Goal: Task Accomplishment & Management: Complete application form

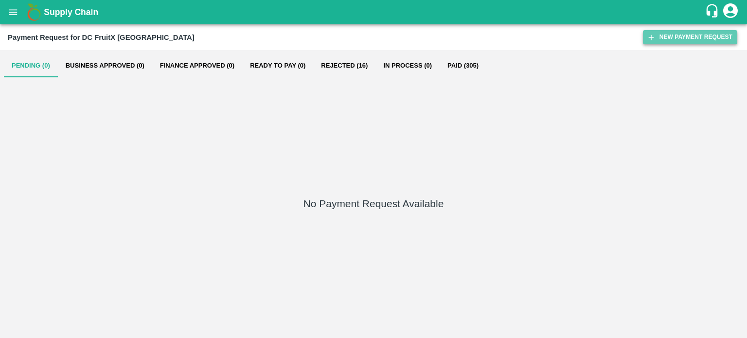
click at [688, 36] on button "New Payment Request" at bounding box center [690, 37] width 94 height 14
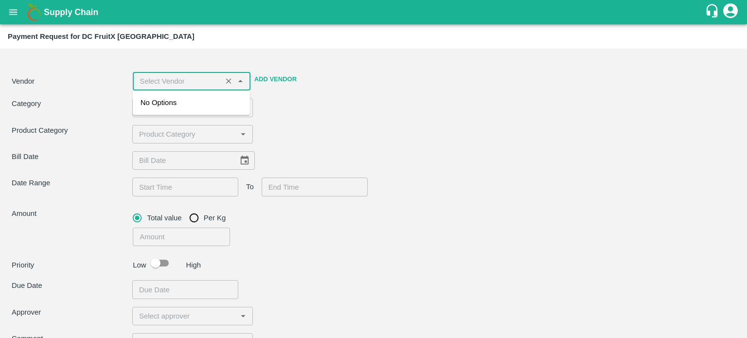
click at [174, 84] on input "input" at bounding box center [177, 81] width 83 height 13
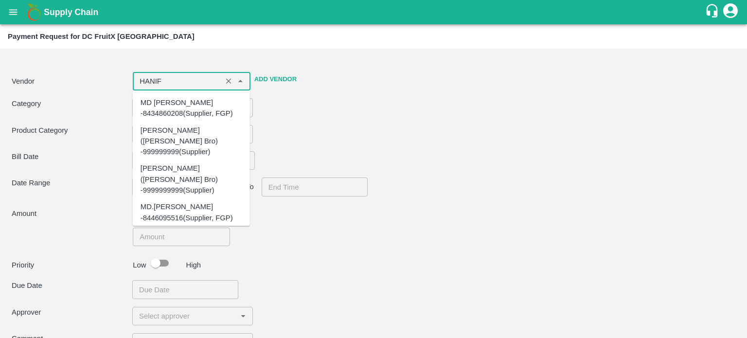
click at [163, 229] on div "[PERSON_NAME] (Rajasthan Freight Carriers) -7597705476(Transporter)" at bounding box center [192, 245] width 102 height 33
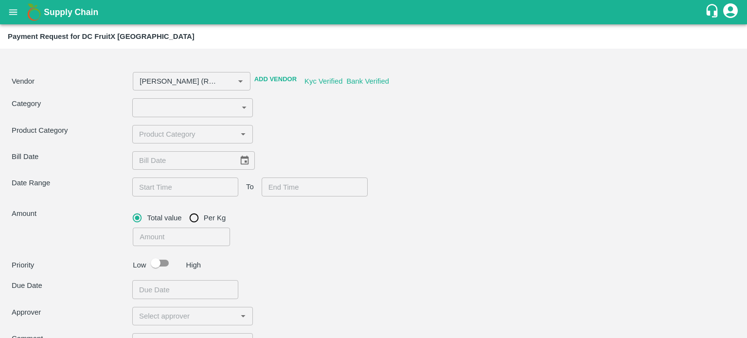
click at [309, 134] on div "Product Category ​" at bounding box center [374, 134] width 724 height 18
click at [177, 107] on body "Supply Chain Payment Request for DC FruitX [GEOGRAPHIC_DATA] Vendor ​ Add Vendo…" at bounding box center [373, 169] width 747 height 338
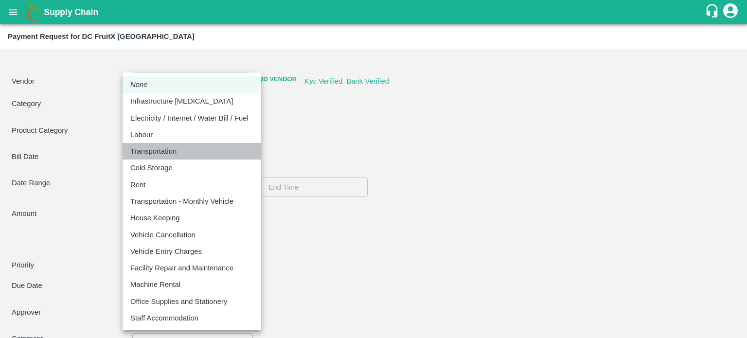
click at [162, 153] on p "Transportation" at bounding box center [153, 151] width 46 height 11
type input "[PERSON_NAME] (Rajasthan Freight Carriers) -7597705476(Transporter)"
type input "4"
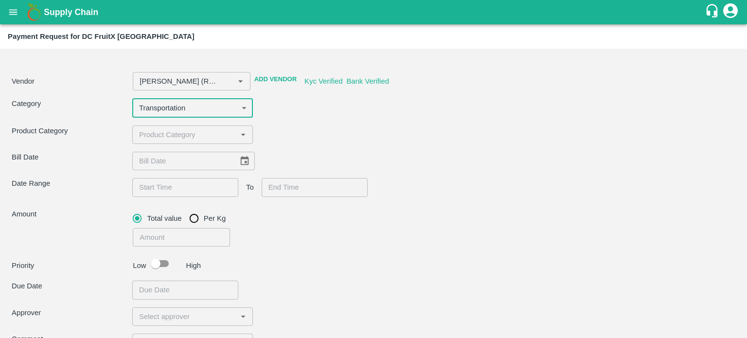
click at [167, 132] on input "input" at bounding box center [184, 134] width 99 height 13
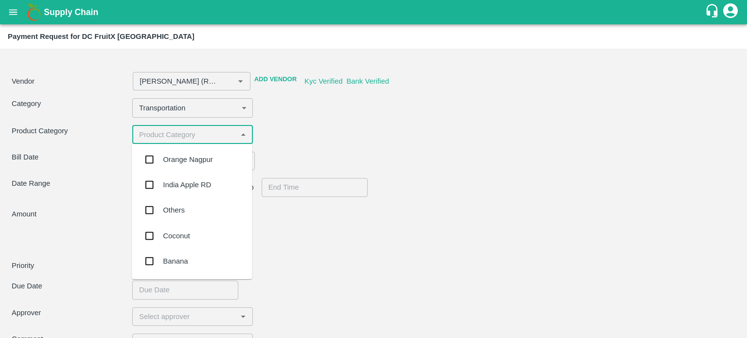
type input "[PERSON_NAME] (Rajasthan Freight Carriers) -7597705476(Transporter)"
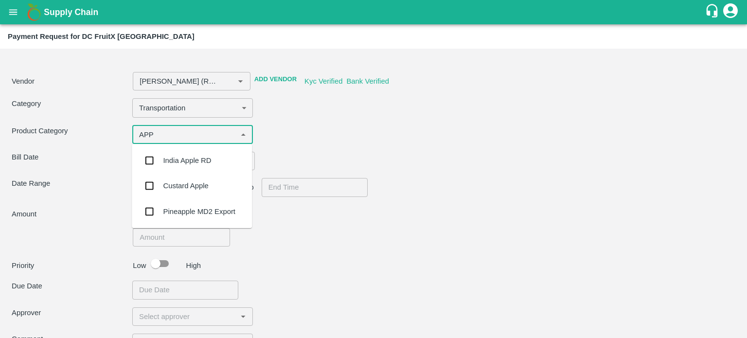
type input "APP"
type input "[PERSON_NAME] (Rajasthan Freight Carriers) -7597705476(Transporter)"
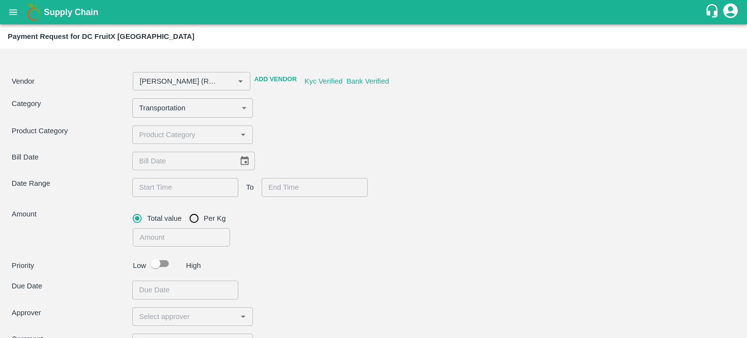
click at [290, 253] on div "Vendor ​ Add Vendor Kyc Verified Bank Verified Category Transportation 4 ​ Prod…" at bounding box center [374, 226] width 740 height 347
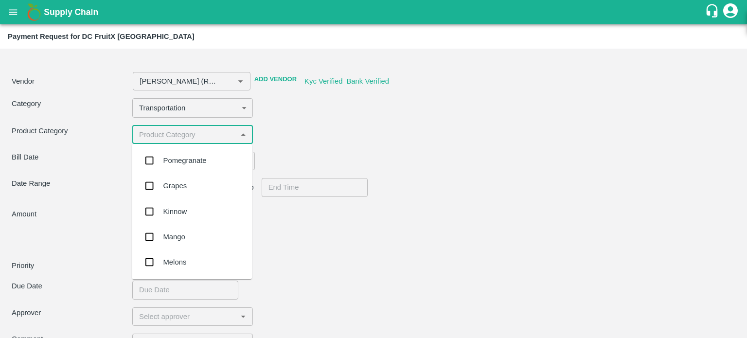
click at [191, 138] on input "input" at bounding box center [184, 134] width 99 height 13
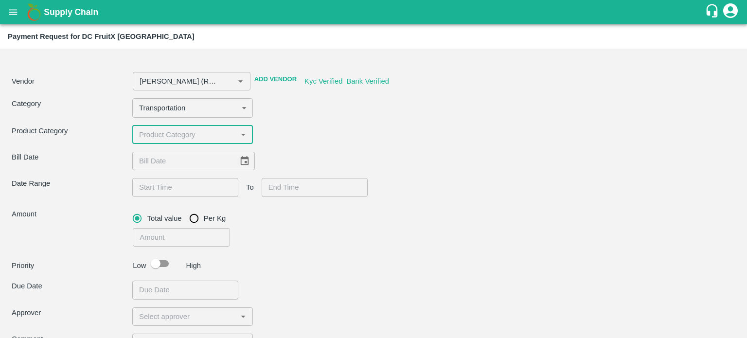
click at [164, 139] on input "input" at bounding box center [184, 134] width 99 height 13
type input "A"
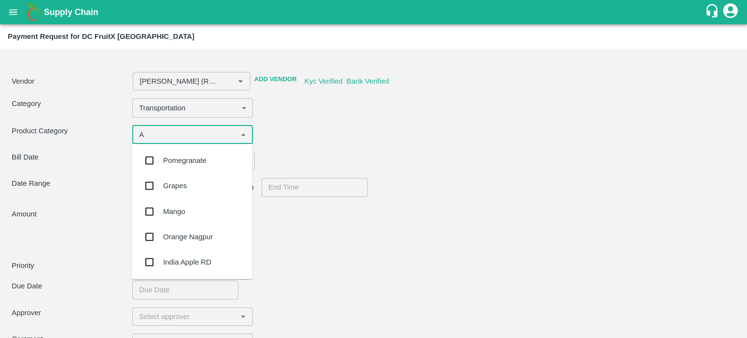
click at [164, 139] on input "input" at bounding box center [184, 134] width 99 height 13
type input "APP"
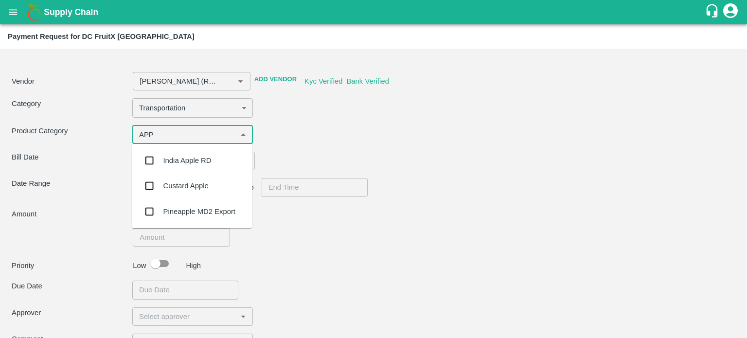
click at [181, 166] on div "India Apple RD" at bounding box center [192, 160] width 120 height 25
type input "[PERSON_NAME] (Rajasthan Freight Carriers) -7597705476(Transporter)"
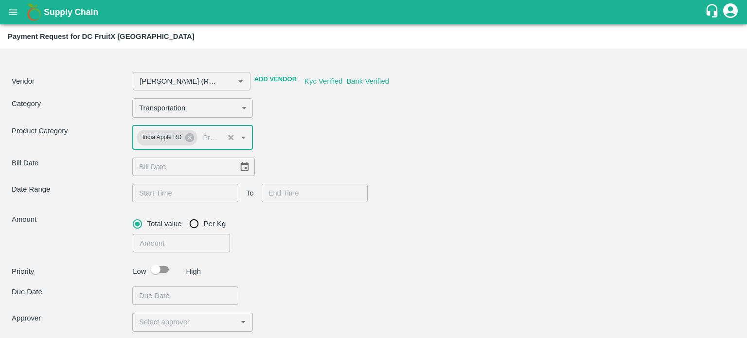
type input "[PERSON_NAME] (Rajasthan Freight Carriers) -7597705476(Transporter)"
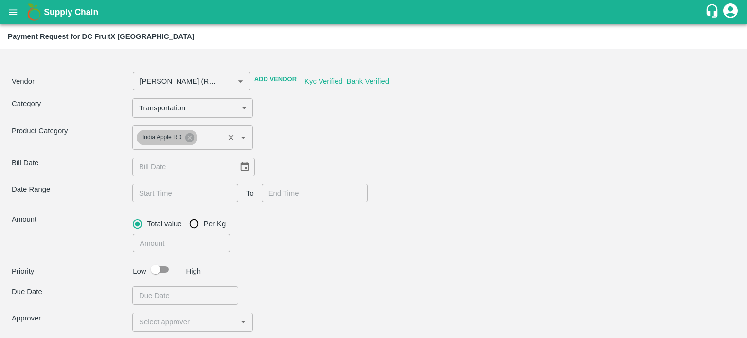
type input "[PERSON_NAME] (Rajasthan Freight Carriers) -7597705476(Transporter)"
click at [239, 169] on icon "Choose date" at bounding box center [244, 167] width 11 height 11
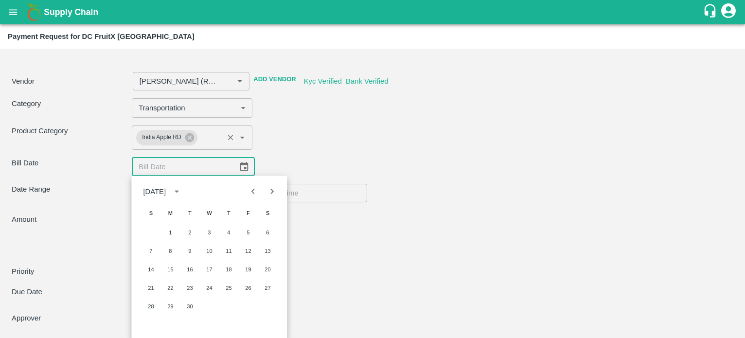
scroll to position [1, 0]
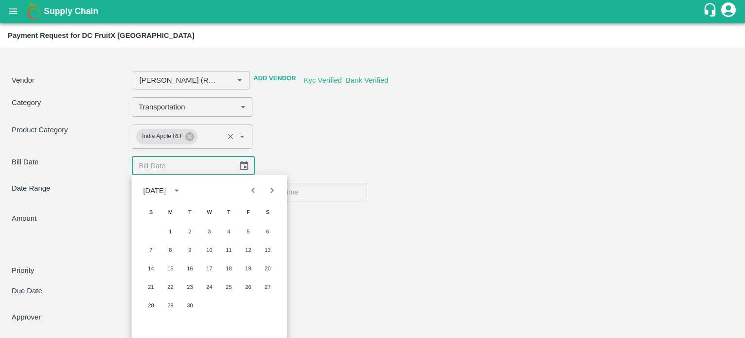
click at [428, 235] on div "​" at bounding box center [280, 240] width 303 height 22
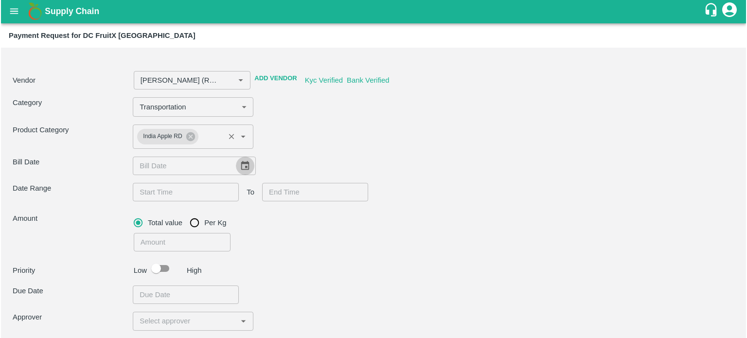
scroll to position [0, 0]
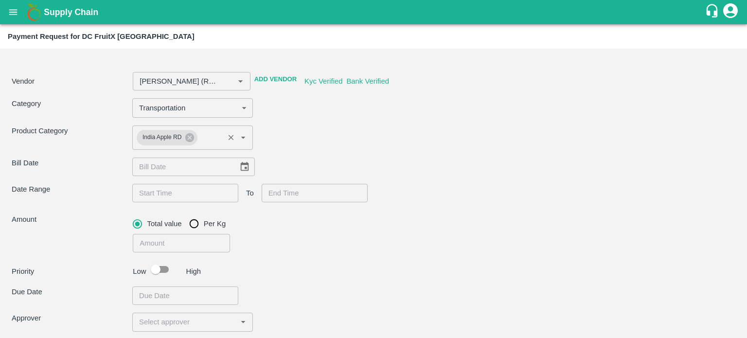
click at [349, 116] on div "Category Transportation 4 ​" at bounding box center [374, 107] width 724 height 19
type input "[PERSON_NAME] (Rajasthan Freight Carriers) -7597705476(Transporter)"
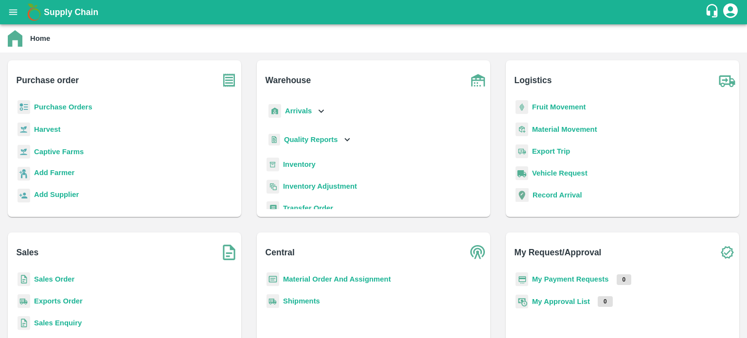
click at [14, 17] on icon "open drawer" at bounding box center [13, 12] width 11 height 11
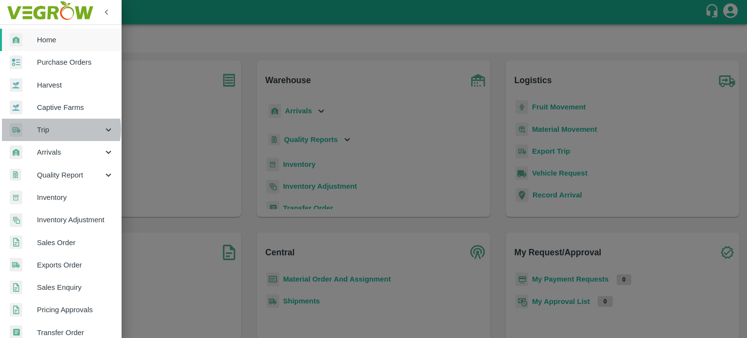
click at [53, 129] on span "Trip" at bounding box center [70, 130] width 66 height 11
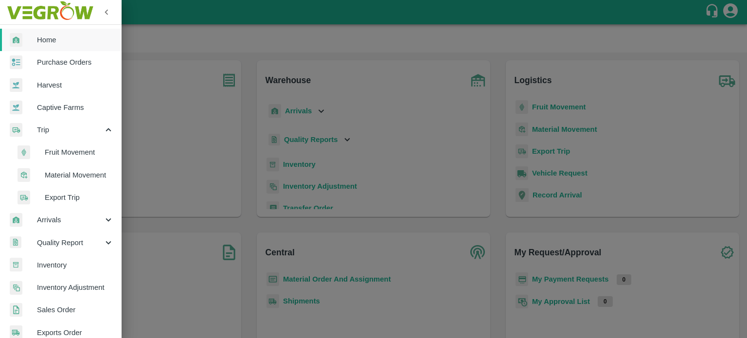
click at [64, 147] on span "Fruit Movement" at bounding box center [79, 152] width 69 height 11
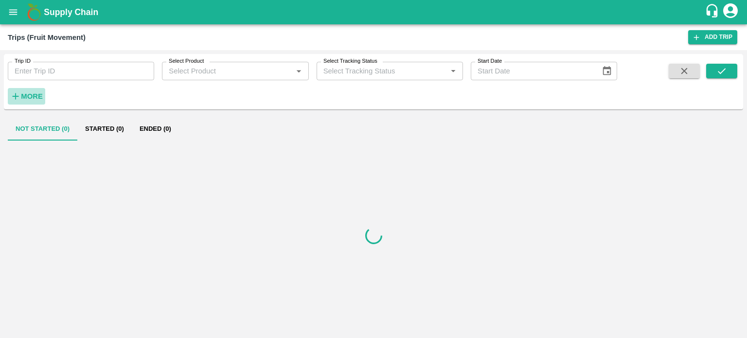
click at [41, 99] on strong "More" at bounding box center [32, 96] width 22 height 8
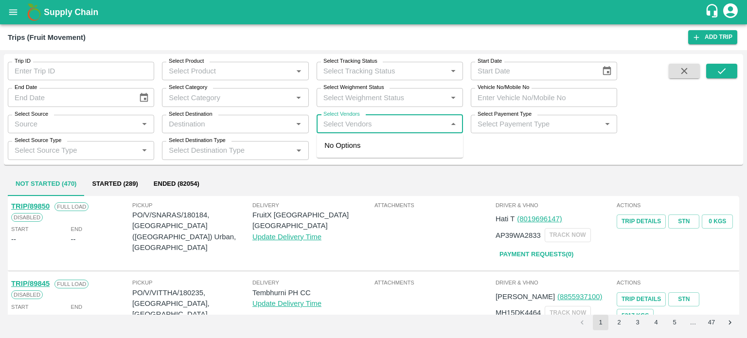
click at [372, 126] on input "Select Vendors" at bounding box center [382, 124] width 125 height 13
type input "KAS"
type input "HMIR"
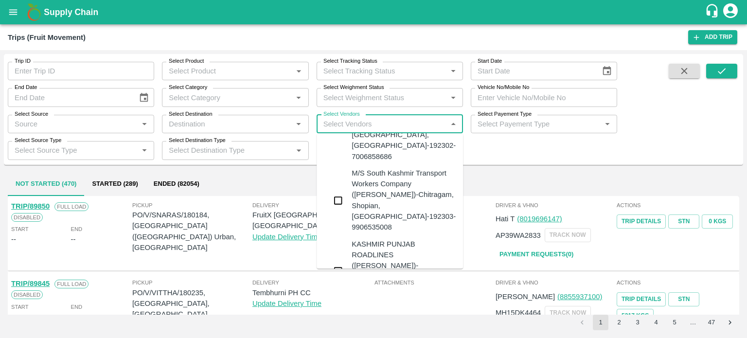
scroll to position [93, 0]
click at [385, 238] on div "KASHMIR PUNJAB ROADLINES (TAUSEEF AHMED LONE)-CHOWGAM, JAMMU & KASHMIR-192303-8…" at bounding box center [404, 270] width 104 height 65
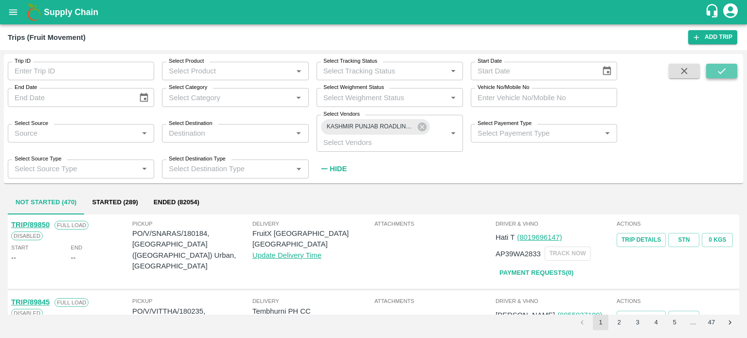
click at [724, 75] on icon "submit" at bounding box center [722, 71] width 11 height 11
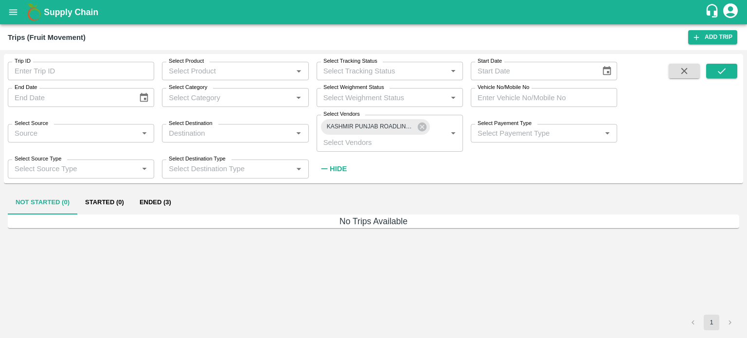
click at [157, 204] on button "Ended (3)" at bounding box center [155, 202] width 47 height 23
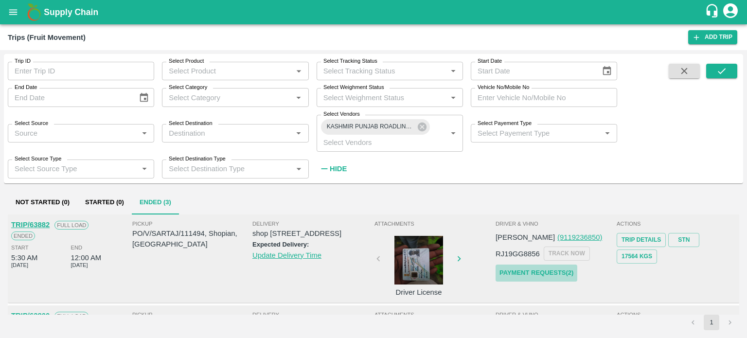
click at [532, 269] on link "Payment Requests( 2 )" at bounding box center [537, 273] width 82 height 17
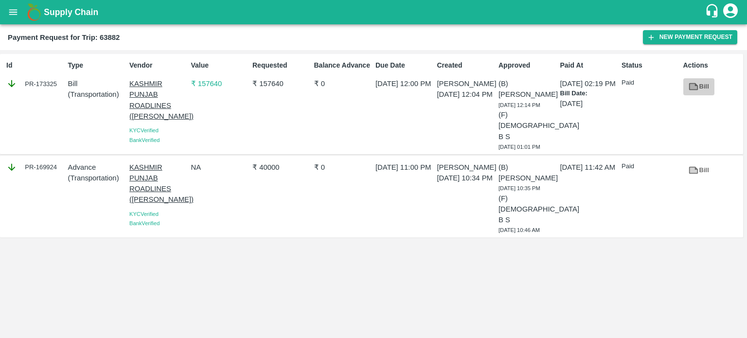
click at [694, 88] on icon at bounding box center [693, 86] width 7 height 5
